Goal: Use online tool/utility: Utilize a website feature to perform a specific function

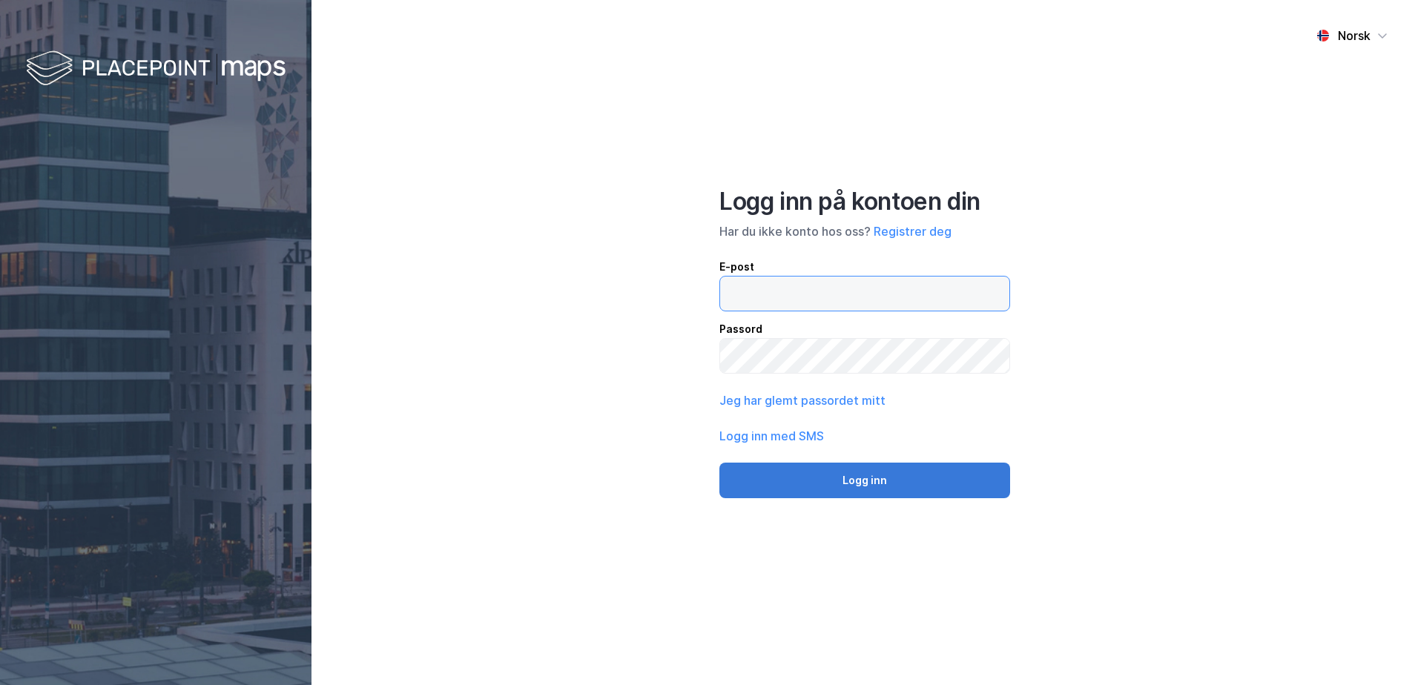
type input "[EMAIL_ADDRESS][DOMAIN_NAME]"
click at [819, 477] on button "Logg inn" at bounding box center [864, 481] width 291 height 36
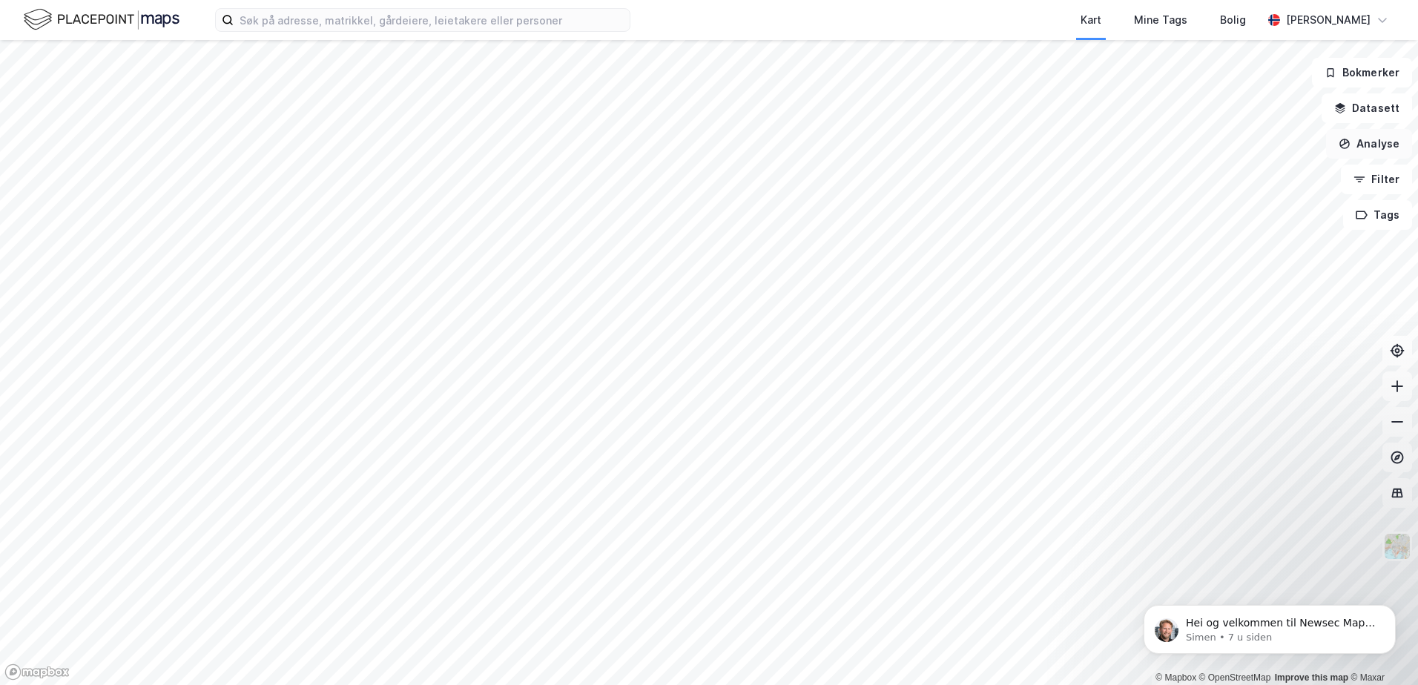
click at [1363, 146] on button "Analyse" at bounding box center [1369, 144] width 86 height 30
click at [1227, 266] on div "Reisetidsanalyse" at bounding box center [1240, 266] width 129 height 13
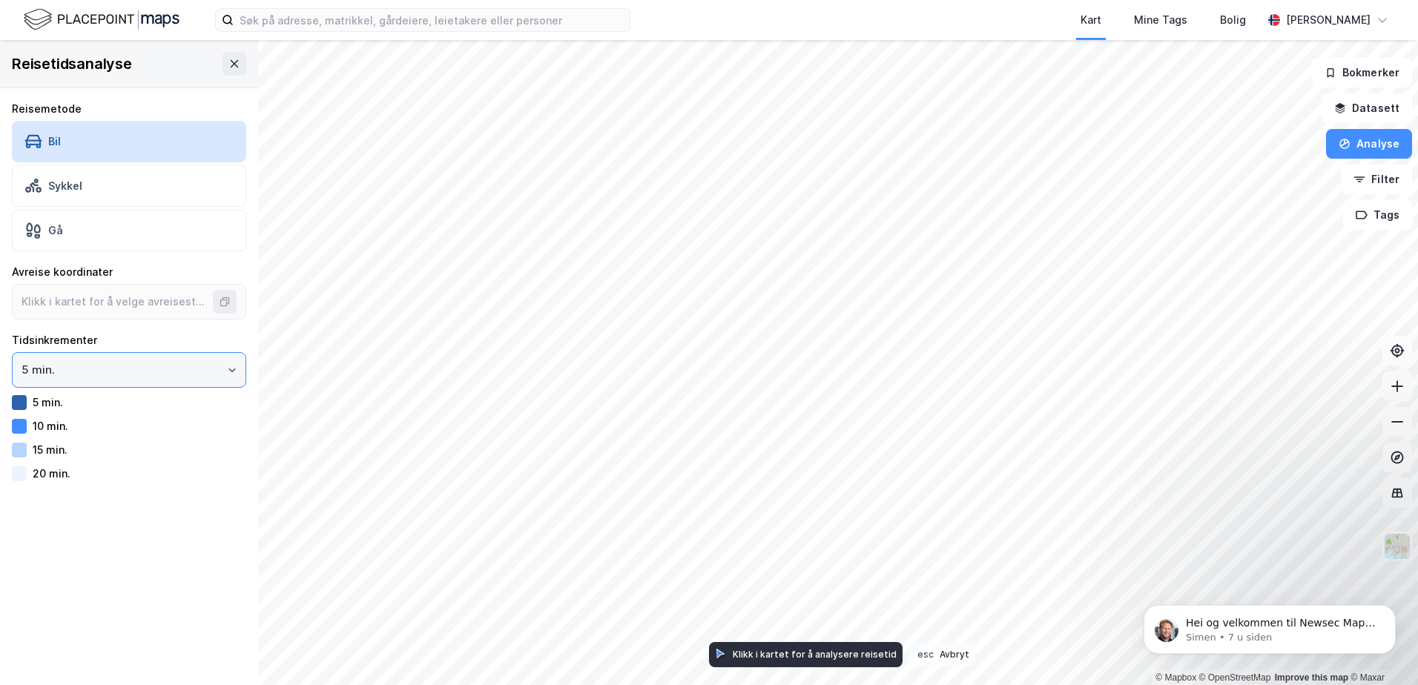
click at [160, 365] on input "5 min." at bounding box center [129, 370] width 233 height 34
drag, startPoint x: 160, startPoint y: 365, endPoint x: 142, endPoint y: 498, distance: 134.8
click at [142, 498] on div "Reisetidsanalyse Reisemetode Bil Sykkel Gå Avreise koordinater Tidsinkrementer …" at bounding box center [129, 362] width 258 height 645
type input "60.176052500971394, 11.144153078152328"
click at [205, 380] on input "5 min." at bounding box center [129, 370] width 233 height 34
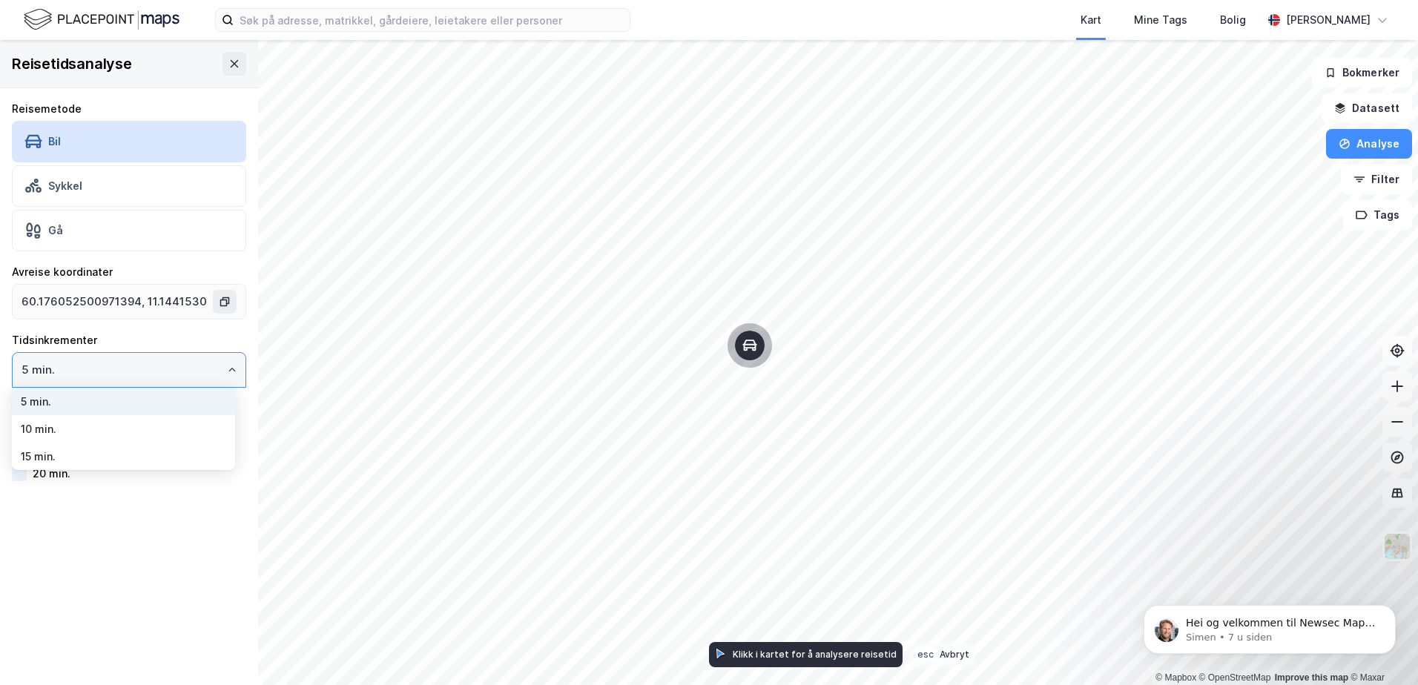
drag, startPoint x: 205, startPoint y: 380, endPoint x: 139, endPoint y: 438, distance: 87.8
click at [139, 438] on li "10 min." at bounding box center [123, 428] width 223 height 27
type input "10 min."
